Goal: Task Accomplishment & Management: Use online tool/utility

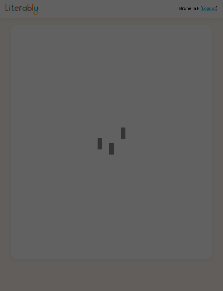
click at [160, 109] on div at bounding box center [111, 145] width 223 height 291
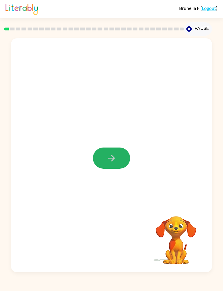
click at [104, 159] on button "button" at bounding box center [111, 158] width 37 height 21
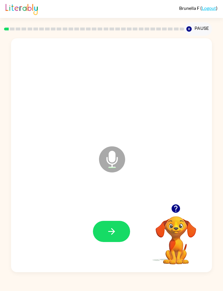
click at [109, 229] on icon "button" at bounding box center [112, 232] width 10 height 10
click at [103, 232] on button "button" at bounding box center [111, 231] width 37 height 21
click at [107, 232] on icon "button" at bounding box center [112, 232] width 10 height 10
click at [109, 232] on icon "button" at bounding box center [111, 231] width 7 height 7
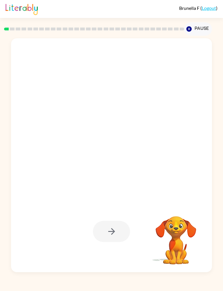
click at [106, 227] on div at bounding box center [111, 231] width 37 height 21
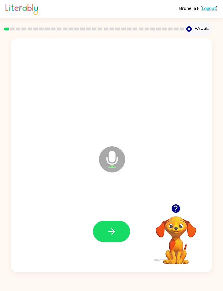
click at [106, 233] on button "button" at bounding box center [111, 231] width 37 height 21
click at [120, 236] on button "button" at bounding box center [111, 231] width 37 height 21
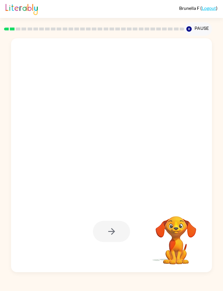
click at [109, 231] on div at bounding box center [111, 231] width 37 height 21
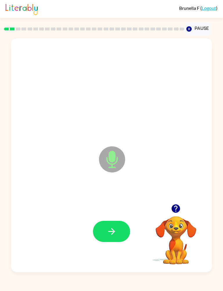
click at [104, 228] on button "button" at bounding box center [111, 231] width 37 height 21
click at [110, 235] on icon "button" at bounding box center [112, 232] width 10 height 10
click at [106, 241] on button "button" at bounding box center [111, 231] width 37 height 21
click at [106, 236] on button "button" at bounding box center [111, 231] width 37 height 21
click at [99, 232] on button "button" at bounding box center [111, 231] width 37 height 21
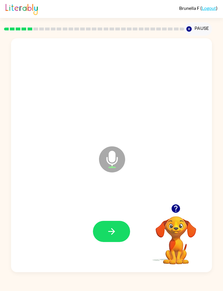
click at [116, 234] on icon "button" at bounding box center [112, 232] width 10 height 10
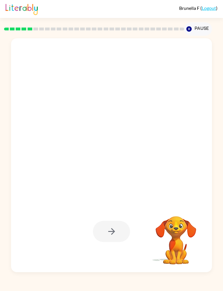
click at [109, 239] on div at bounding box center [111, 231] width 37 height 21
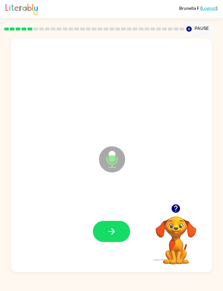
click at [102, 230] on button "button" at bounding box center [111, 231] width 37 height 21
click at [109, 240] on button "button" at bounding box center [111, 231] width 37 height 21
click at [96, 238] on button "button" at bounding box center [111, 231] width 37 height 21
click at [111, 236] on icon "button" at bounding box center [112, 232] width 10 height 10
click at [107, 229] on icon "button" at bounding box center [112, 232] width 10 height 10
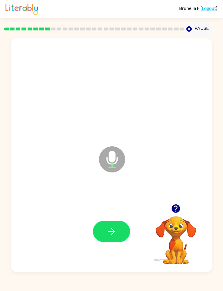
click at [111, 229] on icon "button" at bounding box center [112, 232] width 10 height 10
click at [108, 232] on icon "button" at bounding box center [112, 232] width 10 height 10
click at [108, 233] on icon "button" at bounding box center [112, 232] width 10 height 10
click at [113, 235] on icon "button" at bounding box center [112, 232] width 10 height 10
click at [108, 238] on button "button" at bounding box center [111, 231] width 37 height 21
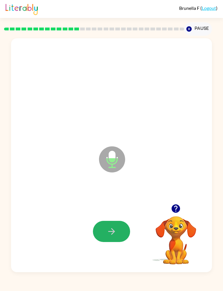
click at [107, 232] on icon "button" at bounding box center [112, 232] width 10 height 10
click at [109, 229] on icon "button" at bounding box center [112, 232] width 10 height 10
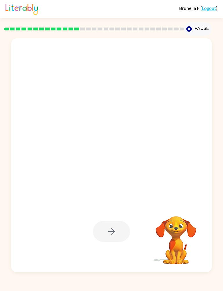
click at [101, 237] on div at bounding box center [111, 231] width 37 height 21
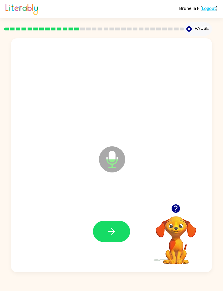
click at [104, 233] on button "button" at bounding box center [111, 231] width 37 height 21
click at [104, 235] on button "button" at bounding box center [111, 231] width 37 height 21
click at [107, 232] on icon "button" at bounding box center [112, 232] width 10 height 10
click at [109, 239] on button "button" at bounding box center [111, 231] width 37 height 21
click at [102, 235] on button "button" at bounding box center [111, 231] width 37 height 21
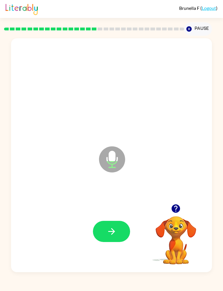
click at [104, 233] on button "button" at bounding box center [111, 231] width 37 height 21
click at [106, 236] on button "button" at bounding box center [111, 231] width 37 height 21
click at [102, 235] on button "button" at bounding box center [111, 231] width 37 height 21
click at [108, 232] on icon "button" at bounding box center [111, 231] width 7 height 7
click at [107, 242] on button "button" at bounding box center [111, 231] width 37 height 21
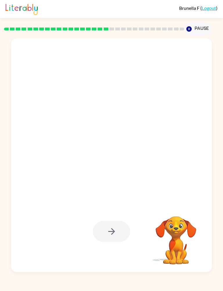
click at [100, 233] on div at bounding box center [111, 231] width 37 height 21
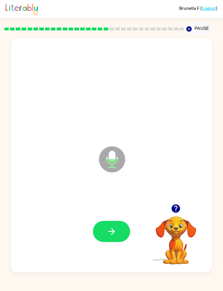
click at [106, 241] on button "button" at bounding box center [111, 231] width 37 height 21
click at [103, 237] on button "button" at bounding box center [111, 231] width 37 height 21
click at [103, 230] on button "button" at bounding box center [111, 231] width 37 height 21
click at [106, 237] on button "button" at bounding box center [111, 231] width 37 height 21
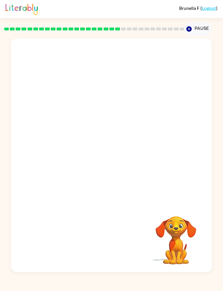
click at [208, 26] on button "Pause Pause" at bounding box center [198, 28] width 28 height 13
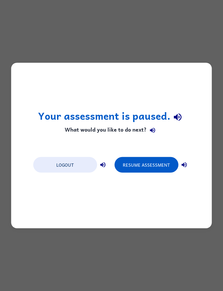
click at [61, 169] on button "Logout" at bounding box center [65, 165] width 64 height 16
